Goal: Task Accomplishment & Management: Manage account settings

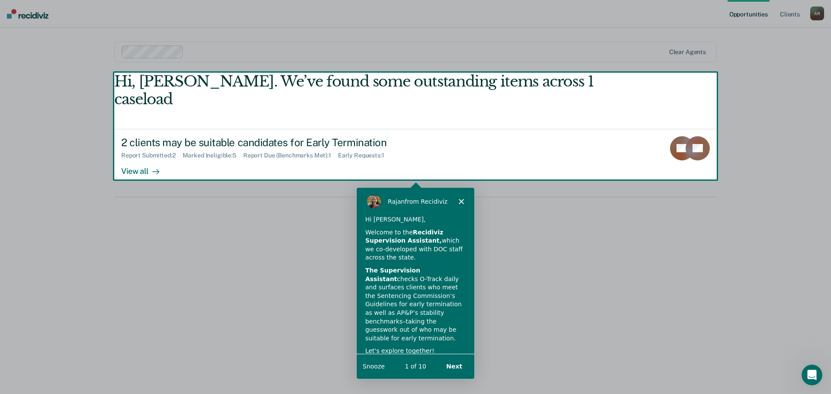
click at [465, 197] on div "[PERSON_NAME] from Recidiviz" at bounding box center [415, 201] width 118 height 28
click at [459, 202] on icon "Close" at bounding box center [460, 200] width 5 height 5
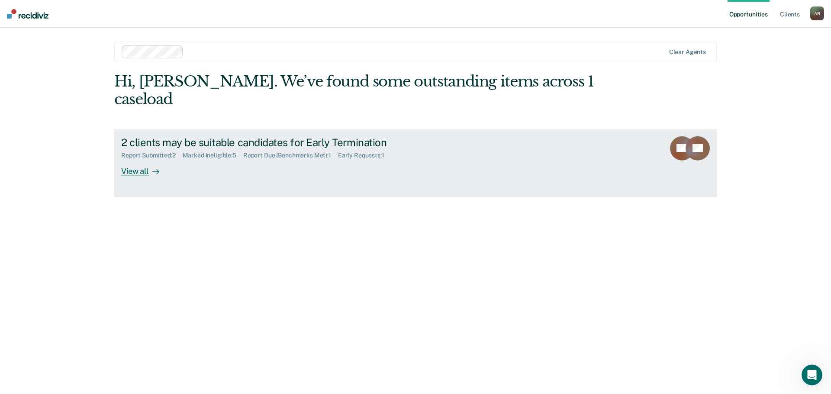
click at [141, 159] on div "View all" at bounding box center [145, 167] width 48 height 17
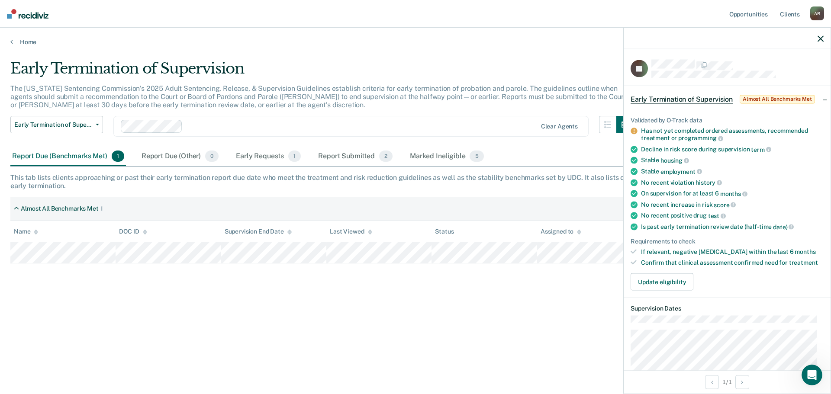
click at [531, 316] on div "Early Termination of Supervision The [US_STATE] Sentencing Commission’s 2025 Ad…" at bounding box center [415, 195] width 810 height 270
click at [563, 296] on div "Early Termination of Supervision The [US_STATE] Sentencing Commission’s 2025 Ad…" at bounding box center [415, 195] width 810 height 270
click at [667, 275] on button "Update eligibility" at bounding box center [662, 282] width 63 height 17
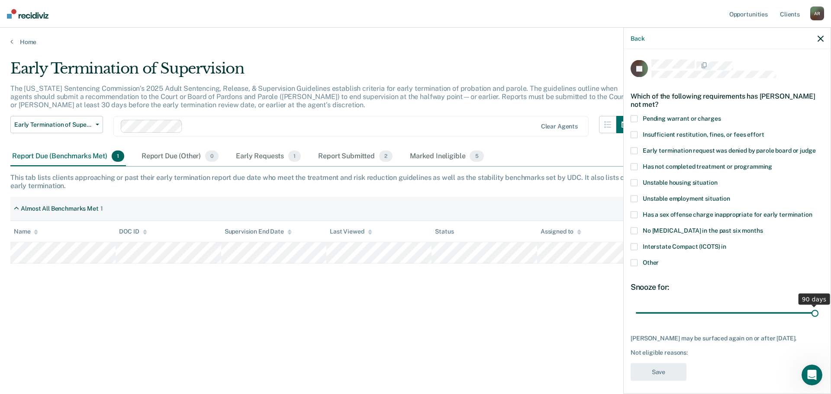
drag, startPoint x: 697, startPoint y: 315, endPoint x: 831, endPoint y: 309, distance: 133.9
type input "90"
click at [818, 309] on input "range" at bounding box center [727, 313] width 183 height 15
click at [635, 265] on span at bounding box center [634, 263] width 7 height 7
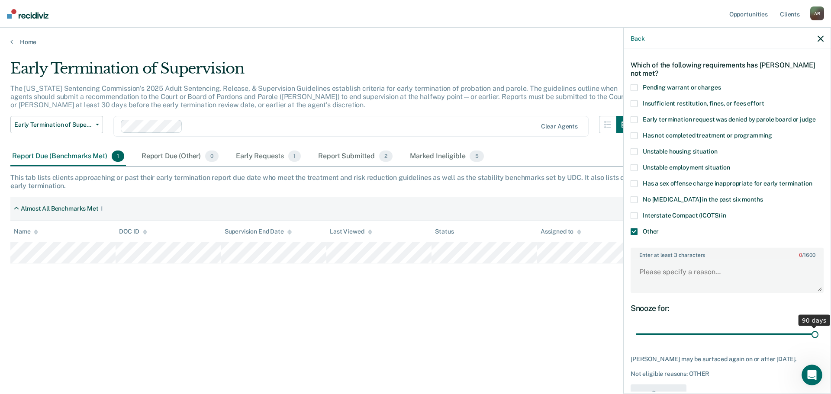
scroll to position [56, 0]
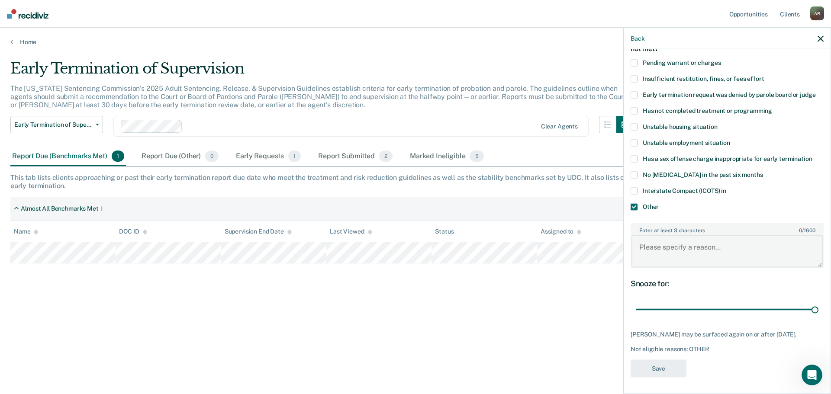
click at [676, 254] on textarea "Enter at least 3 characters 0 / 1600" at bounding box center [726, 251] width 191 height 32
type textarea "H"
type textarea "He's still actively in treatment."
click at [666, 366] on button "Save" at bounding box center [659, 369] width 56 height 18
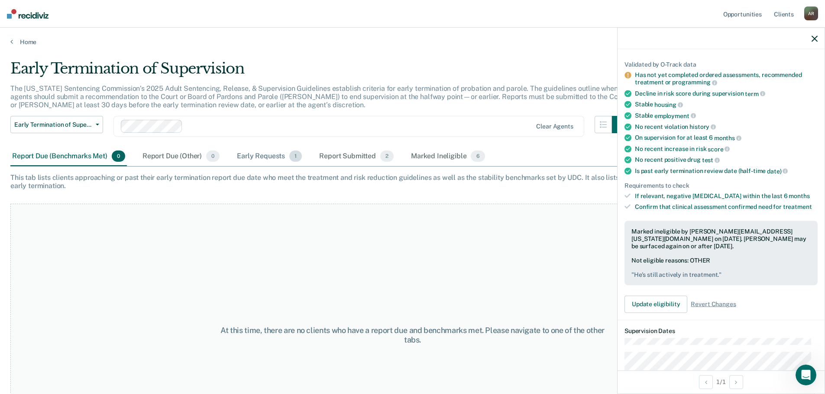
click at [290, 159] on div "Early Requests 1" at bounding box center [269, 156] width 68 height 19
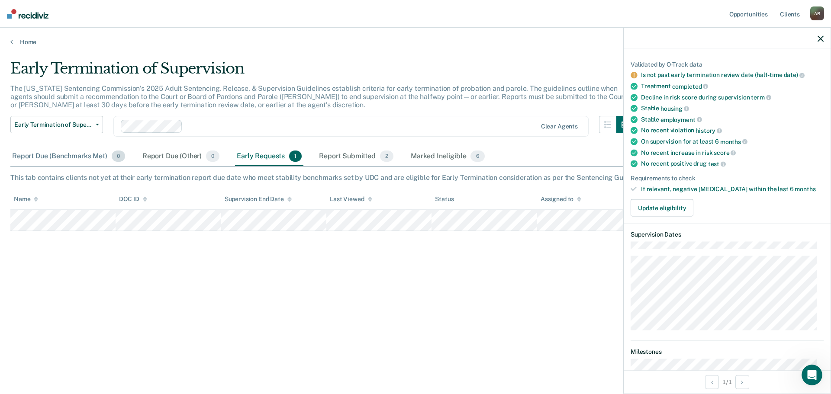
click at [59, 161] on div "Report Due (Benchmarks Met) 0" at bounding box center [68, 156] width 116 height 19
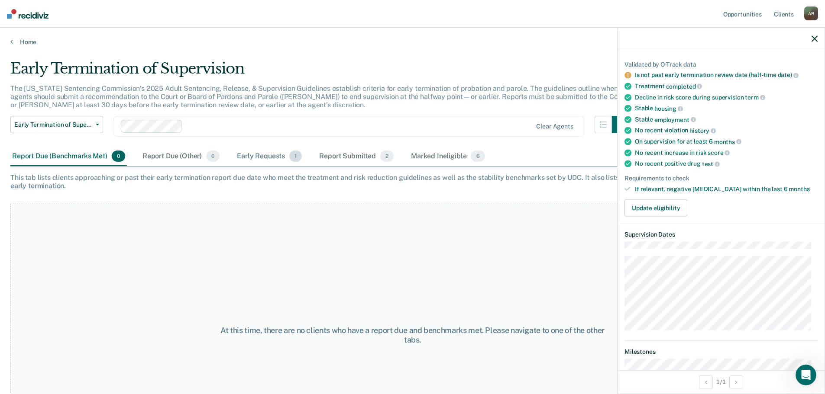
click at [239, 157] on div "Early Requests 1" at bounding box center [269, 156] width 68 height 19
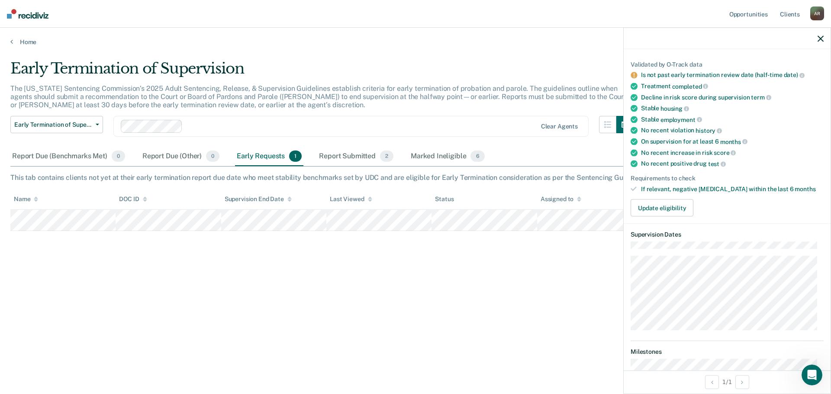
click at [583, 301] on div "Early Termination of Supervision The [US_STATE] Sentencing Commission’s 2025 Ad…" at bounding box center [415, 195] width 810 height 270
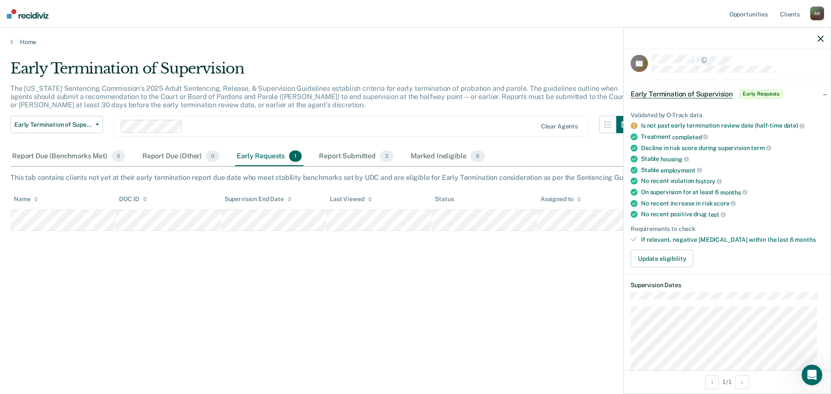
scroll to position [0, 0]
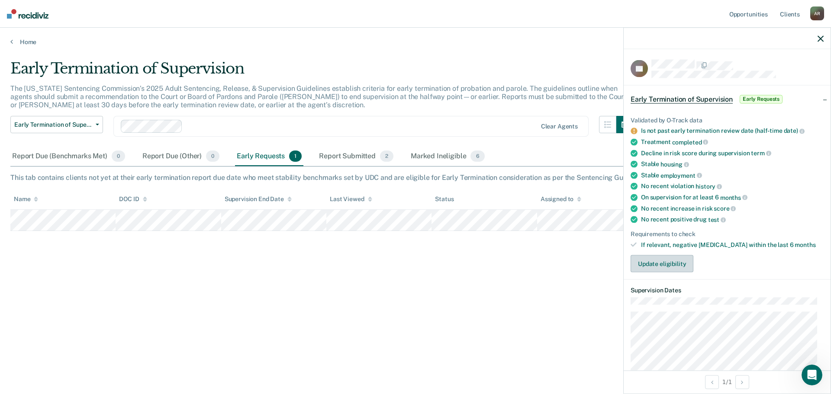
click at [660, 264] on button "Update eligibility" at bounding box center [662, 263] width 63 height 17
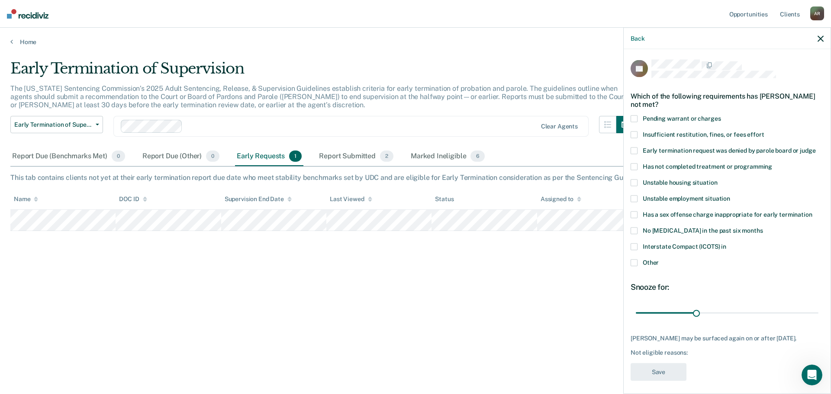
click at [819, 38] on icon "button" at bounding box center [821, 38] width 6 height 6
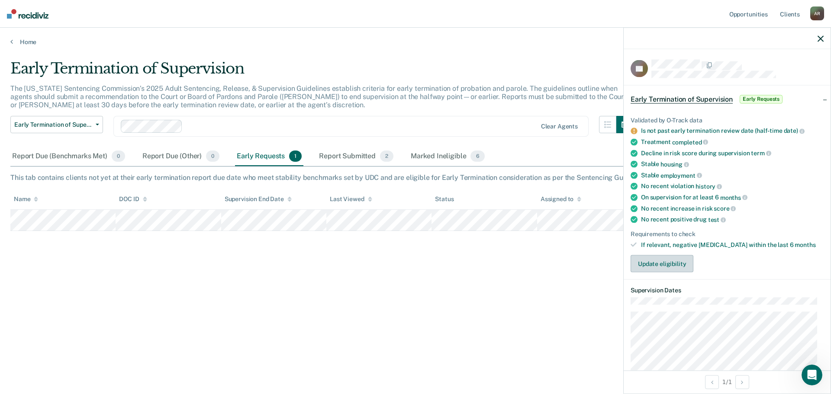
click at [661, 265] on button "Update eligibility" at bounding box center [662, 263] width 63 height 17
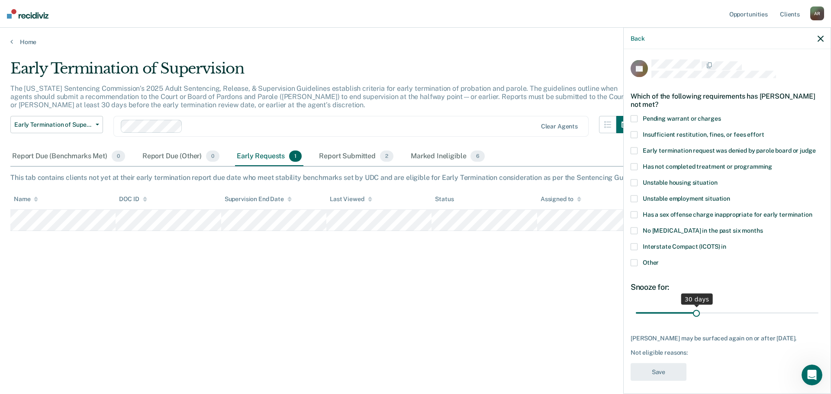
click at [813, 313] on div "30 days" at bounding box center [727, 313] width 193 height 15
type input "90"
click at [812, 312] on input "range" at bounding box center [727, 313] width 183 height 15
click at [815, 311] on input "range" at bounding box center [727, 313] width 183 height 15
click at [638, 262] on label "Other" at bounding box center [727, 264] width 193 height 9
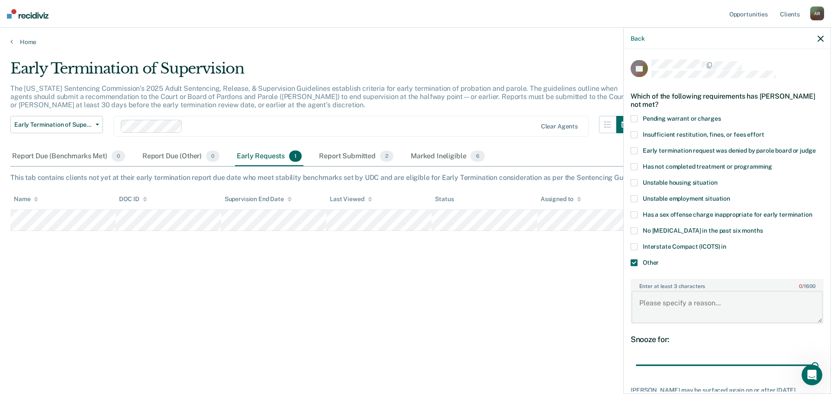
click at [679, 300] on textarea "Enter at least 3 characters 0 / 1600" at bounding box center [726, 307] width 191 height 32
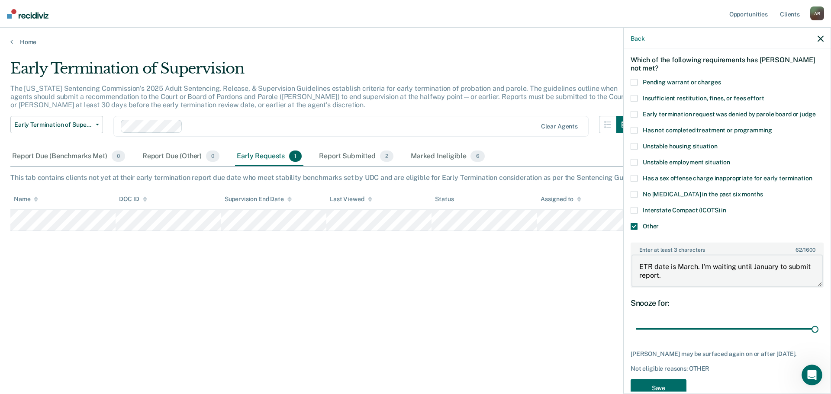
scroll to position [63, 0]
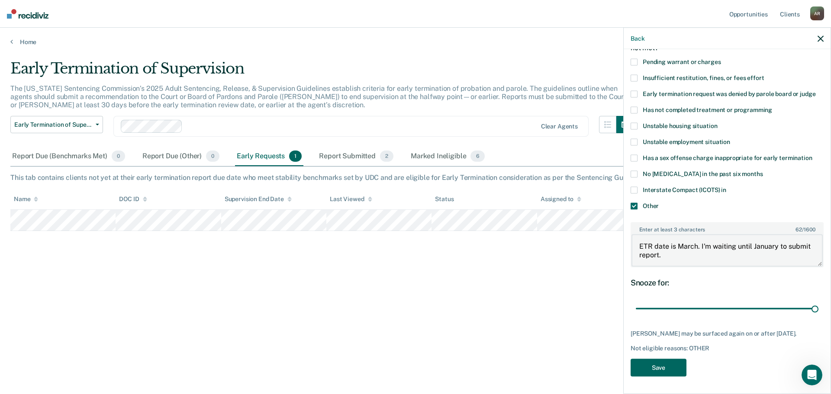
type textarea "ETR date is March. I'm waiting until January to submit report."
click at [665, 373] on button "Save" at bounding box center [659, 368] width 56 height 18
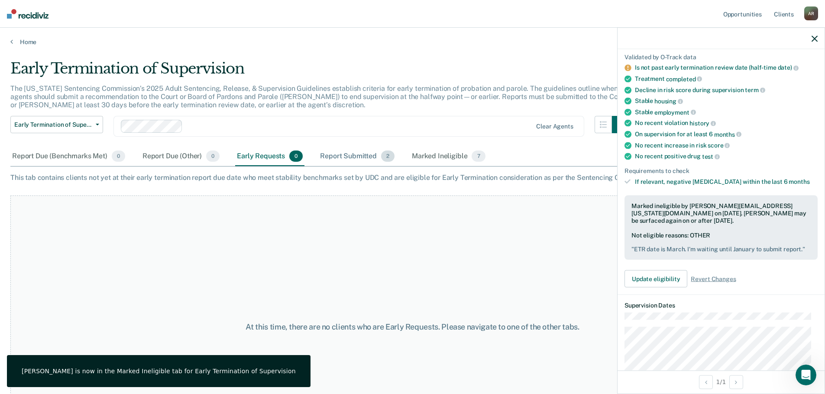
click at [339, 153] on div "Report Submitted 2" at bounding box center [357, 156] width 78 height 19
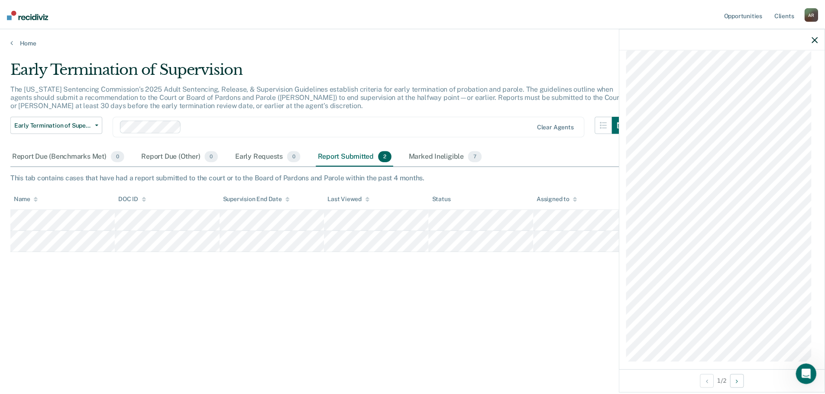
scroll to position [565, 0]
click at [457, 158] on div "Marked Ineligible 7" at bounding box center [448, 156] width 77 height 19
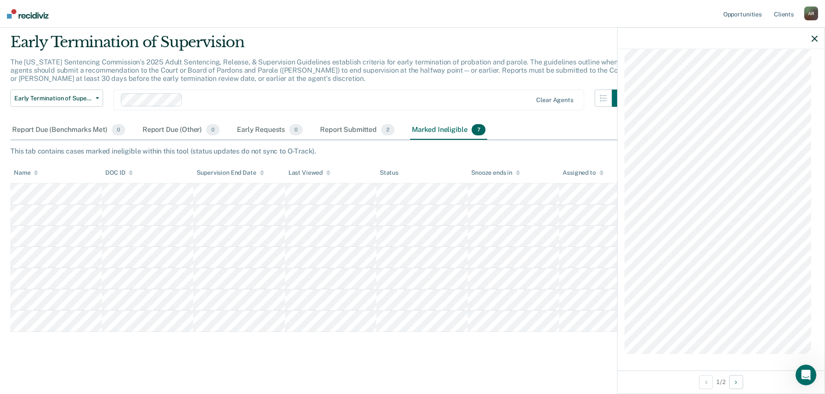
scroll to position [0, 0]
